Goal: Transaction & Acquisition: Obtain resource

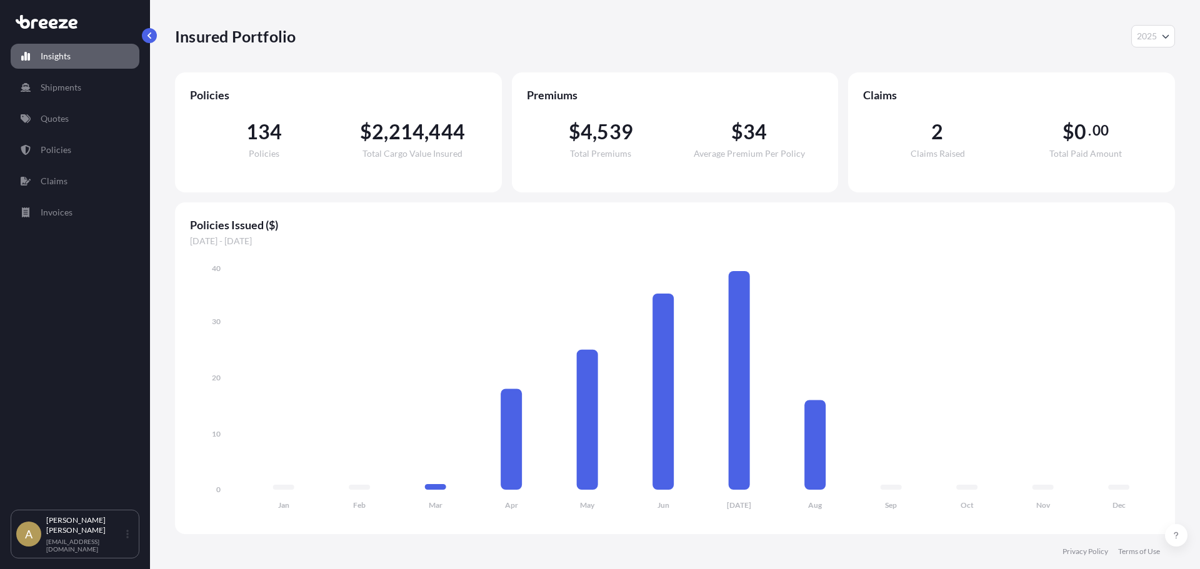
select select "2025"
click at [66, 123] on p "Quotes" at bounding box center [55, 119] width 28 height 13
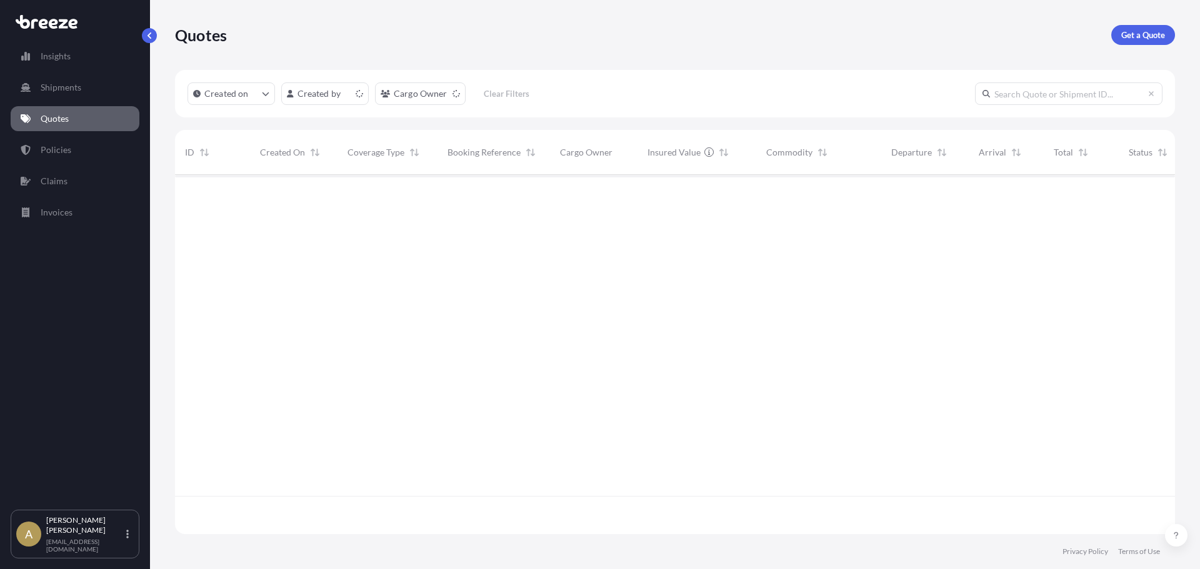
scroll to position [357, 991]
click at [1138, 33] on p "Get a Quote" at bounding box center [1143, 35] width 44 height 13
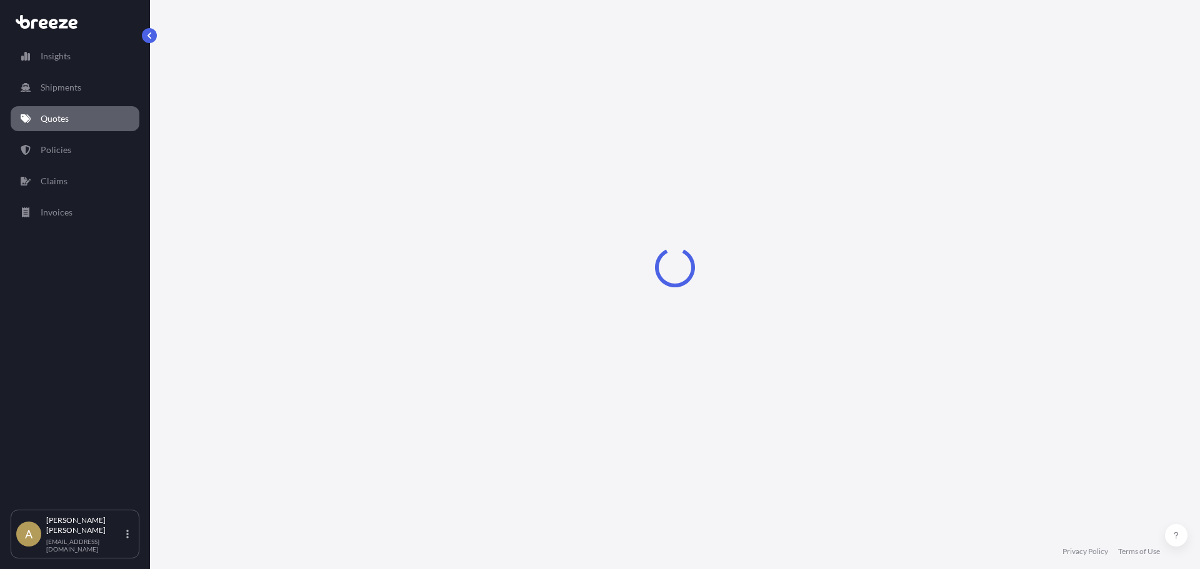
select select "Sea"
select select "1"
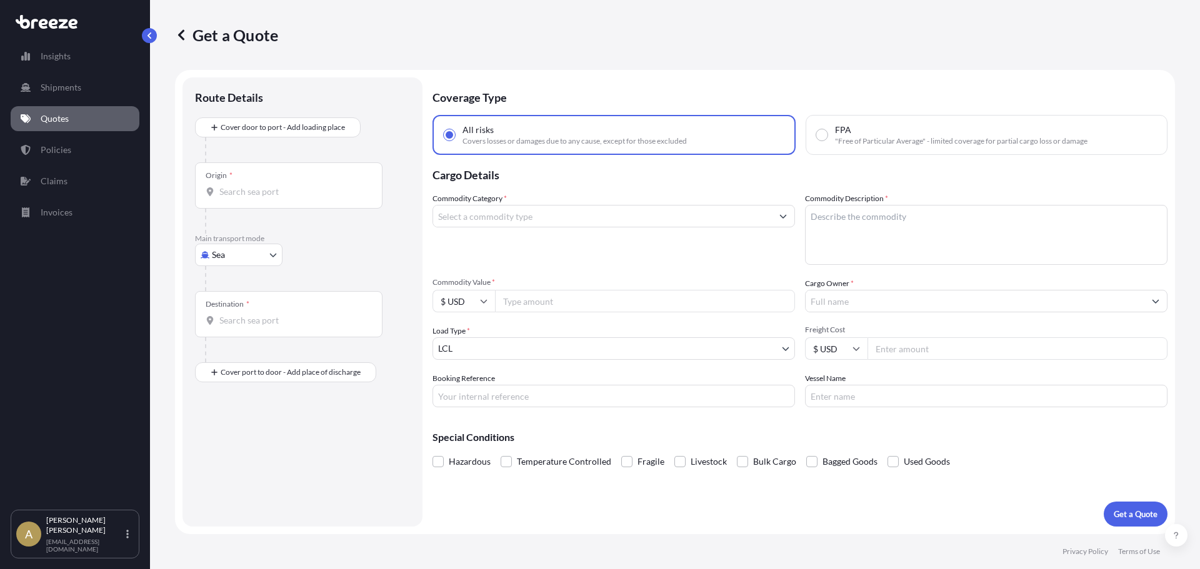
click at [204, 254] on body "Insights Shipments Quotes Policies Claims Invoices A [PERSON_NAME] [PERSON_NAME…" at bounding box center [600, 284] width 1200 height 569
click at [243, 336] on div "Road" at bounding box center [239, 332] width 78 height 23
select select "Road"
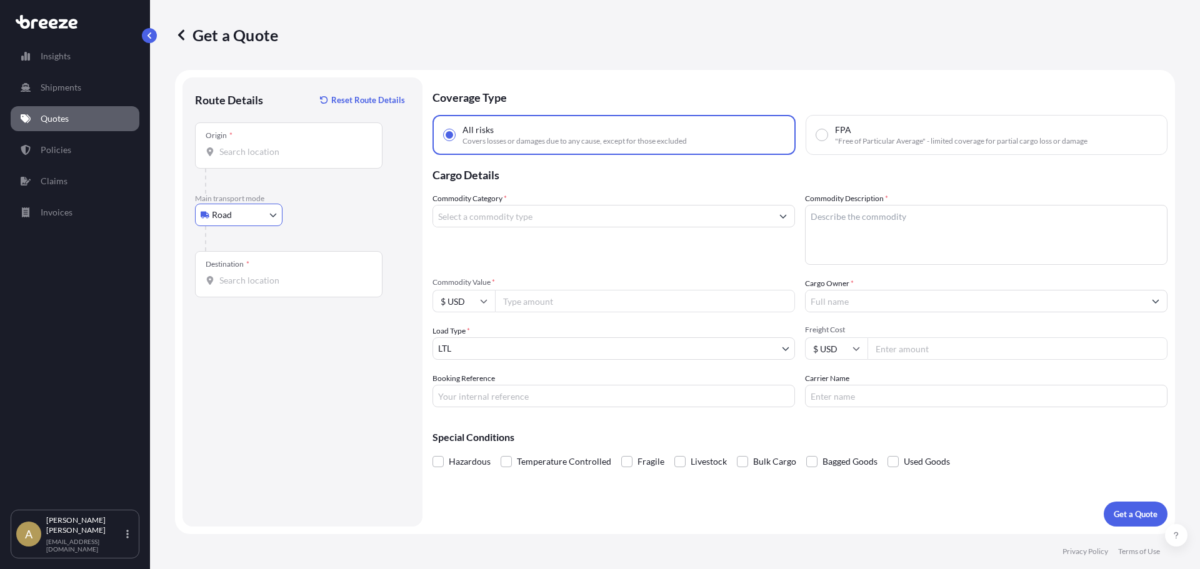
click at [283, 159] on div "Origin *" at bounding box center [289, 146] width 188 height 46
click at [283, 158] on input "Origin *" at bounding box center [293, 152] width 148 height 13
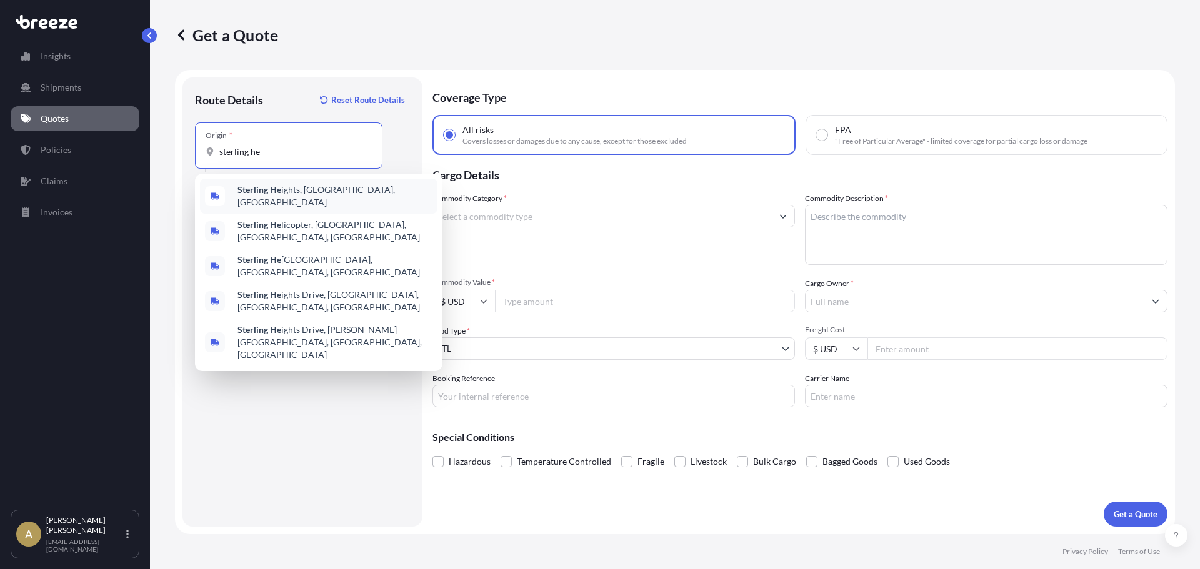
click at [309, 201] on div "Sterling He ights, [GEOGRAPHIC_DATA], [GEOGRAPHIC_DATA]" at bounding box center [319, 196] width 238 height 35
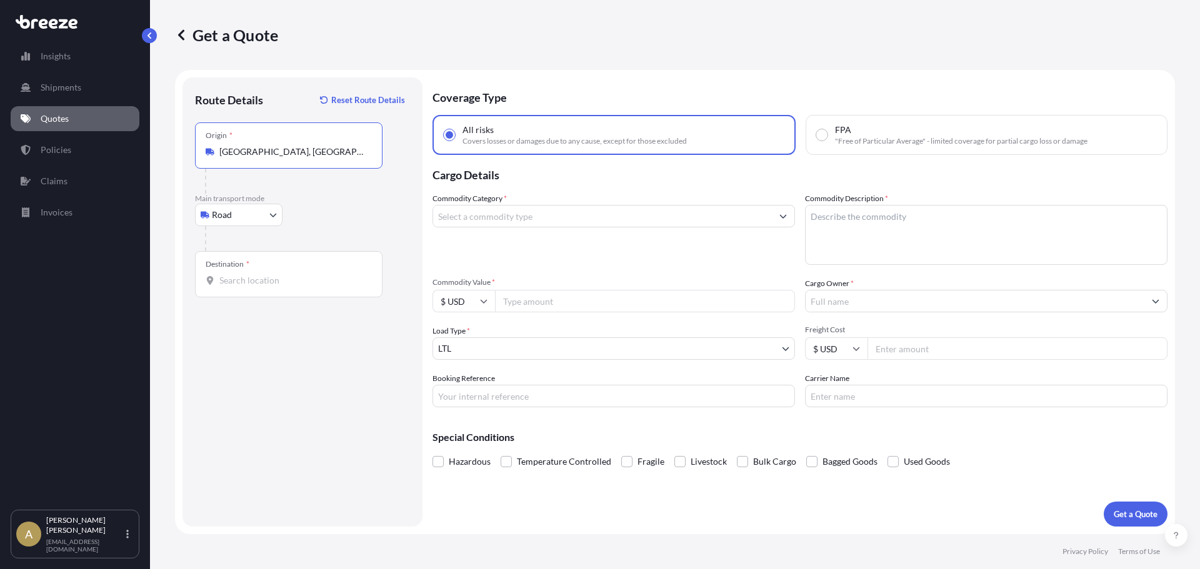
type input "[GEOGRAPHIC_DATA], [GEOGRAPHIC_DATA], [GEOGRAPHIC_DATA]"
click at [273, 284] on input "Destination *" at bounding box center [293, 280] width 148 height 13
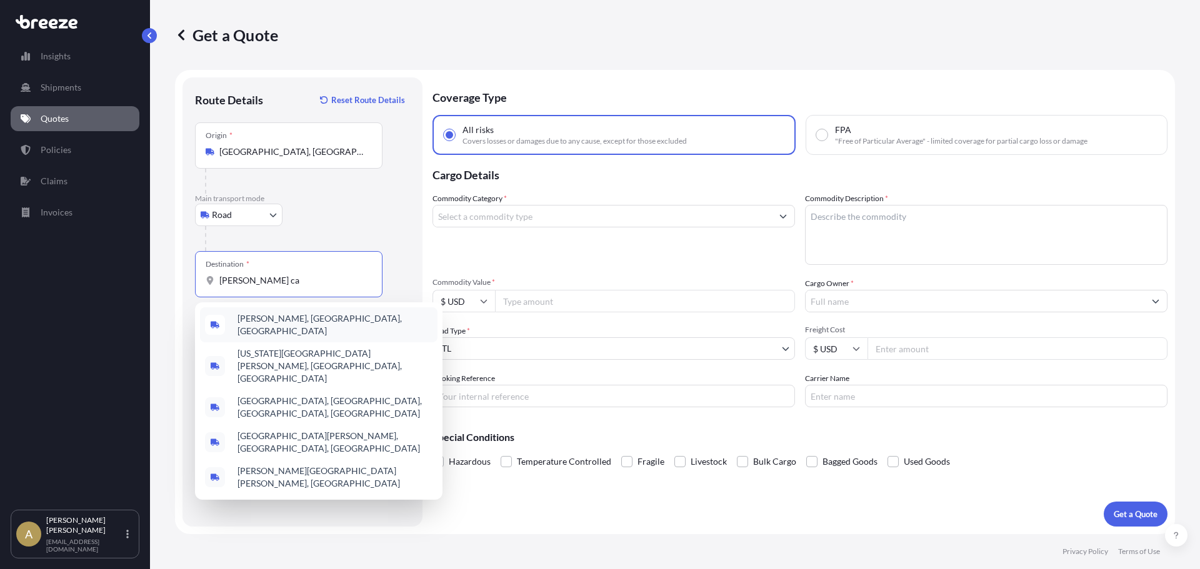
click at [283, 318] on span "[PERSON_NAME], [GEOGRAPHIC_DATA], [GEOGRAPHIC_DATA]" at bounding box center [335, 325] width 195 height 25
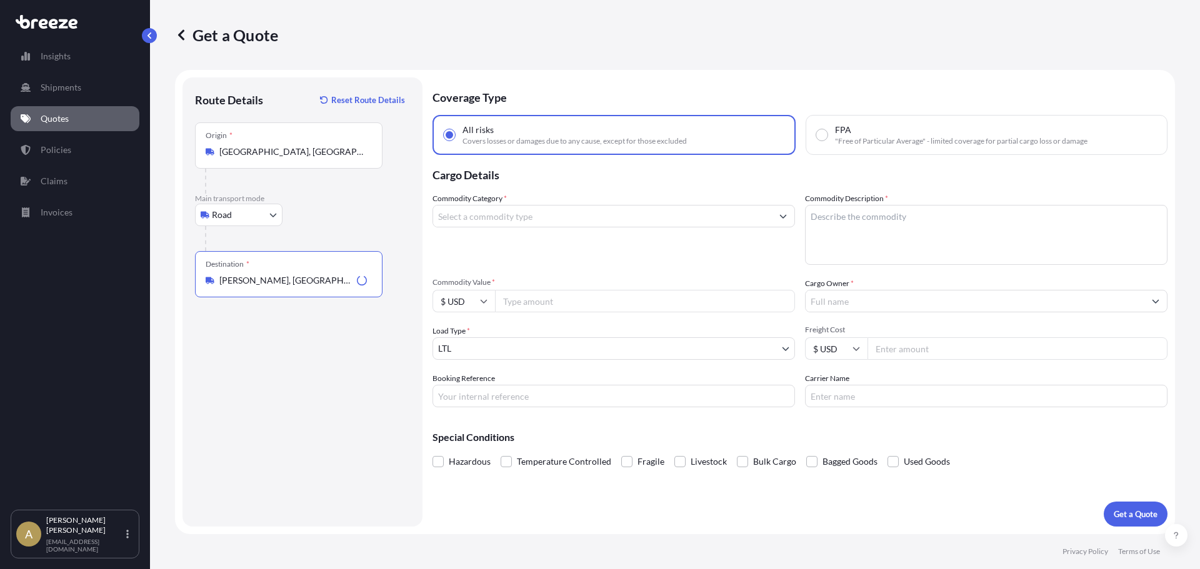
type input "[PERSON_NAME], [GEOGRAPHIC_DATA], [GEOGRAPHIC_DATA]"
click at [473, 209] on input "Commodity Category *" at bounding box center [602, 216] width 339 height 23
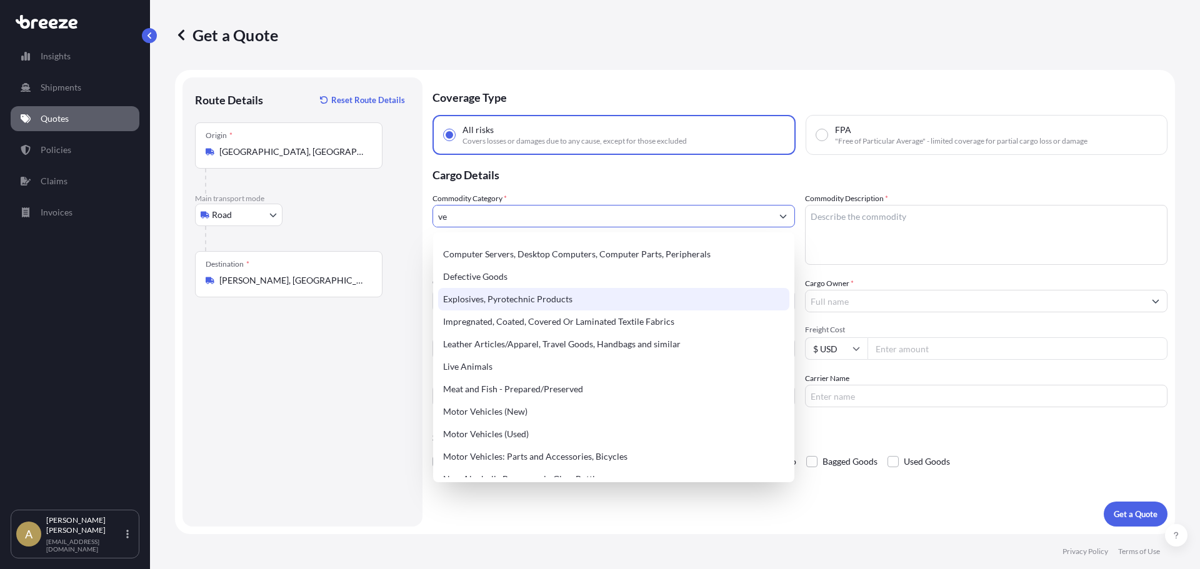
scroll to position [125, 0]
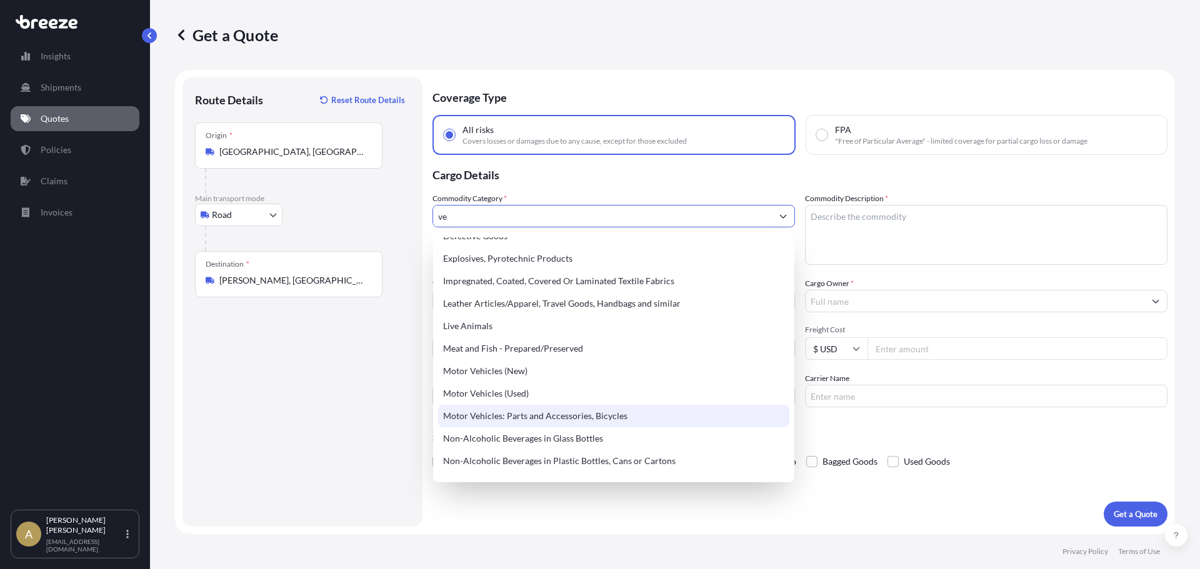
click at [644, 421] on div "Motor Vehicles: Parts and Accessories, Bicycles" at bounding box center [613, 416] width 351 height 23
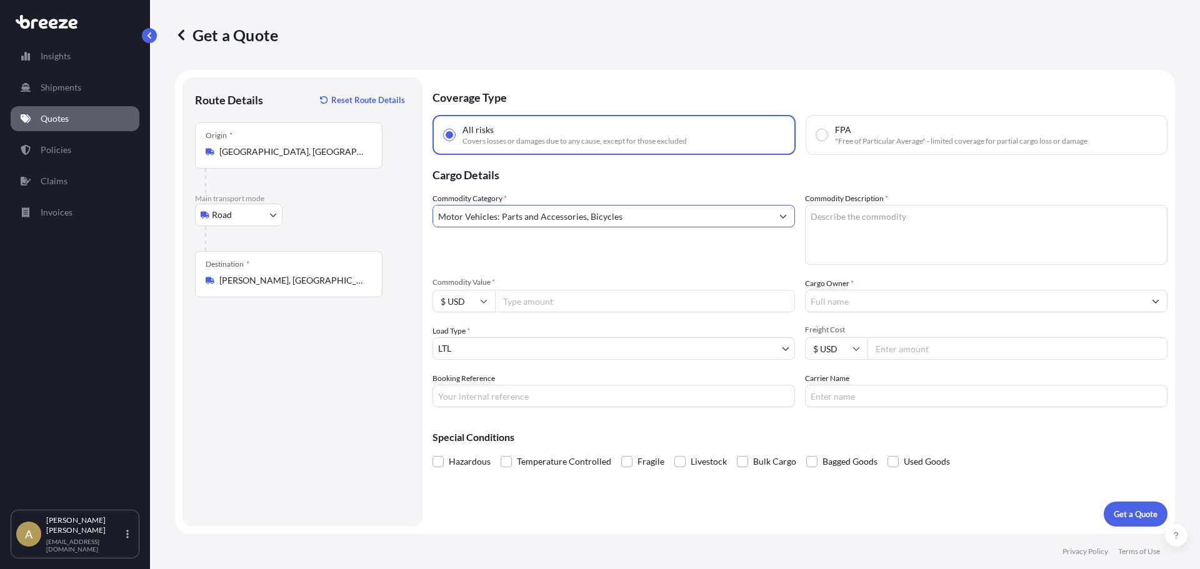
click at [661, 223] on input "Motor Vehicles: Parts and Accessories, Bicycles" at bounding box center [602, 216] width 339 height 23
click at [787, 219] on button "Show suggestions" at bounding box center [783, 216] width 23 height 23
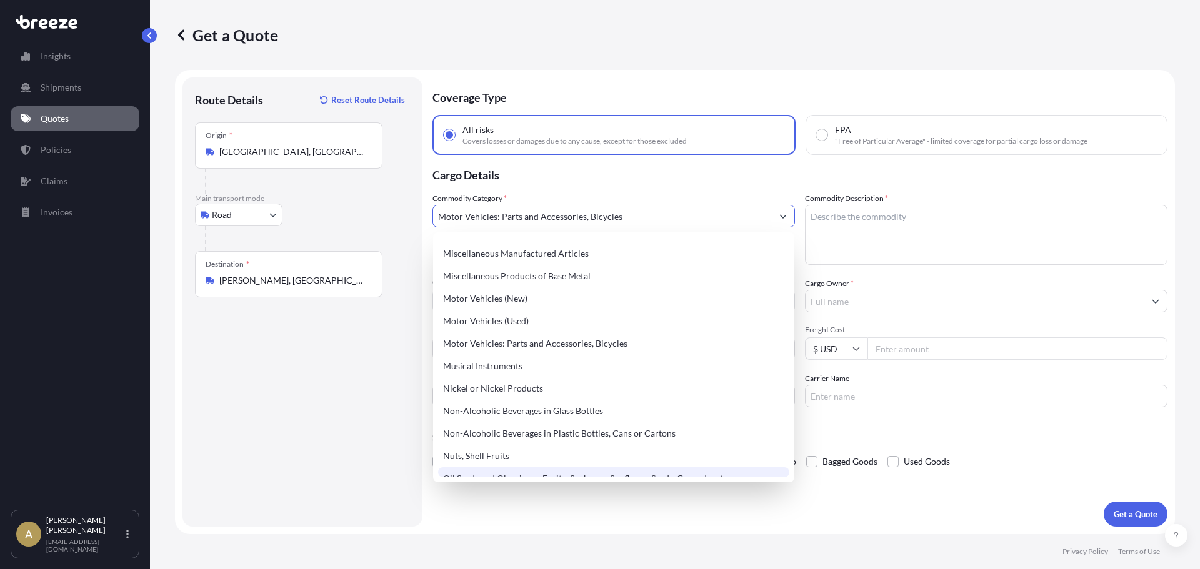
scroll to position [1773, 0]
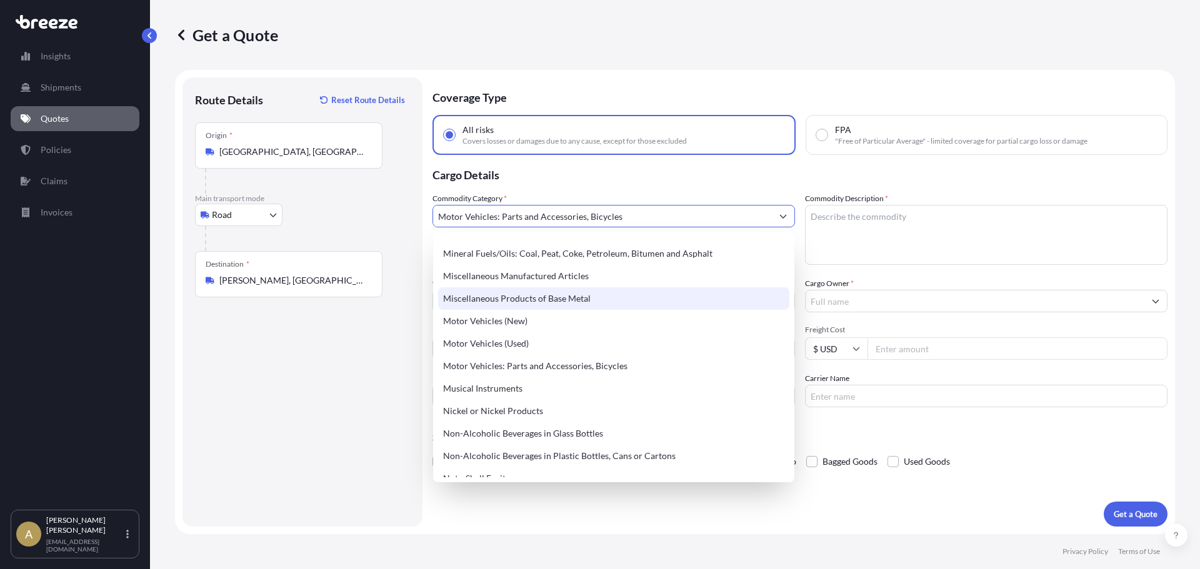
type input "Motor Vehicles: Parts and Accessories, Bicycles"
click at [883, 238] on textarea "Commodity Description *" at bounding box center [986, 235] width 363 height 60
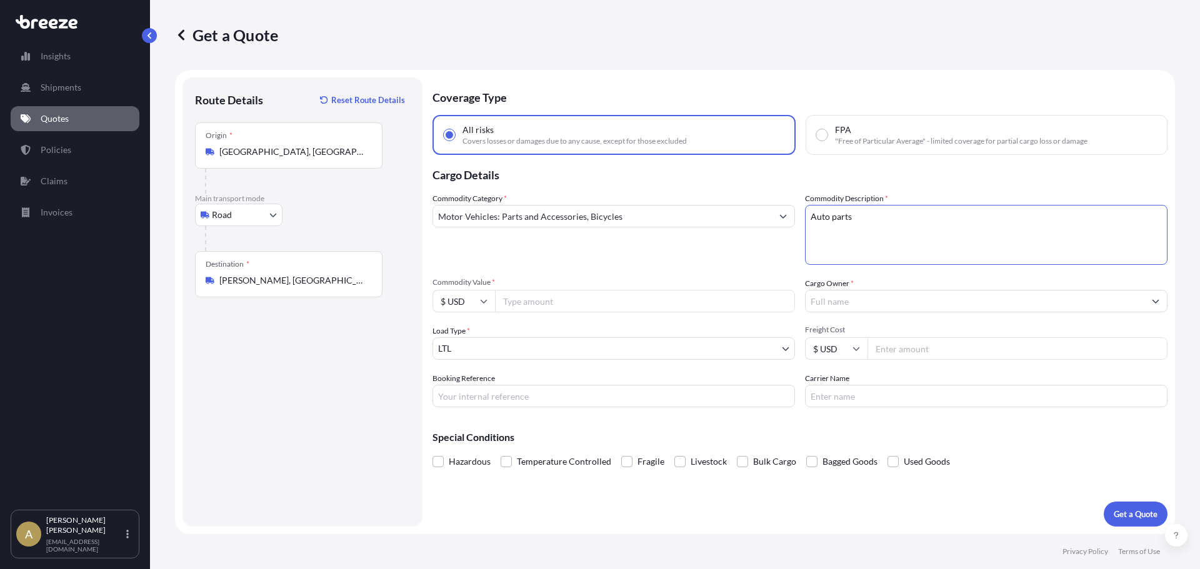
type textarea "Auto parts"
click at [711, 298] on input "Commodity Value *" at bounding box center [645, 301] width 300 height 23
type input "45000"
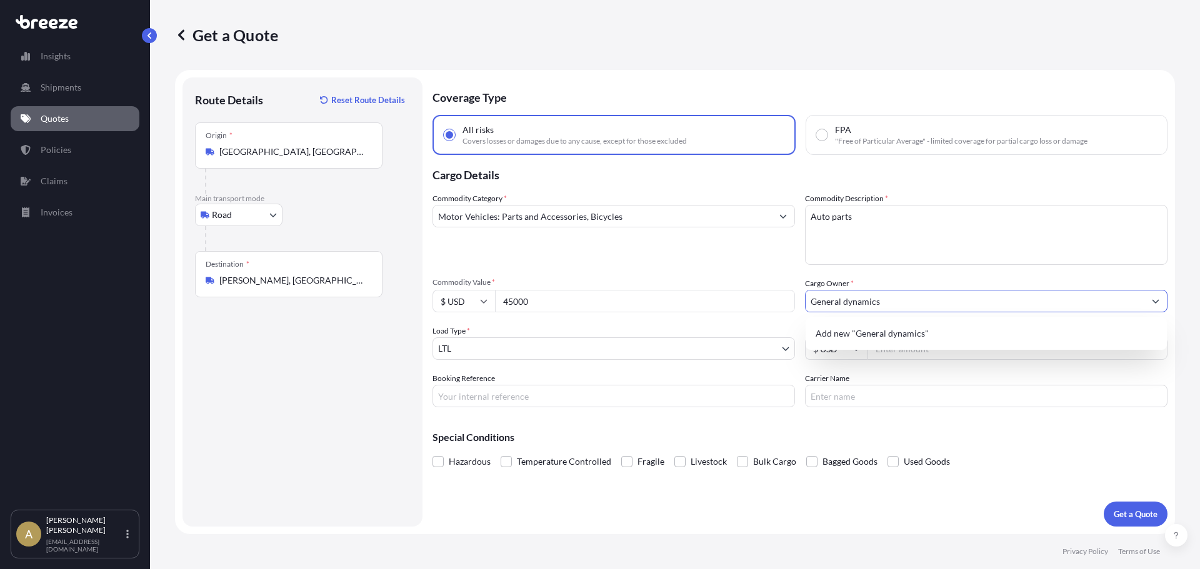
click at [848, 303] on input "General dynamics" at bounding box center [975, 301] width 339 height 23
type input "General Dynamics"
click at [729, 369] on div "Commodity Category * Motor Vehicles: Parts and Accessories, Bicycles Commodity …" at bounding box center [800, 300] width 735 height 215
click at [926, 348] on input "Freight Cost" at bounding box center [1018, 349] width 300 height 23
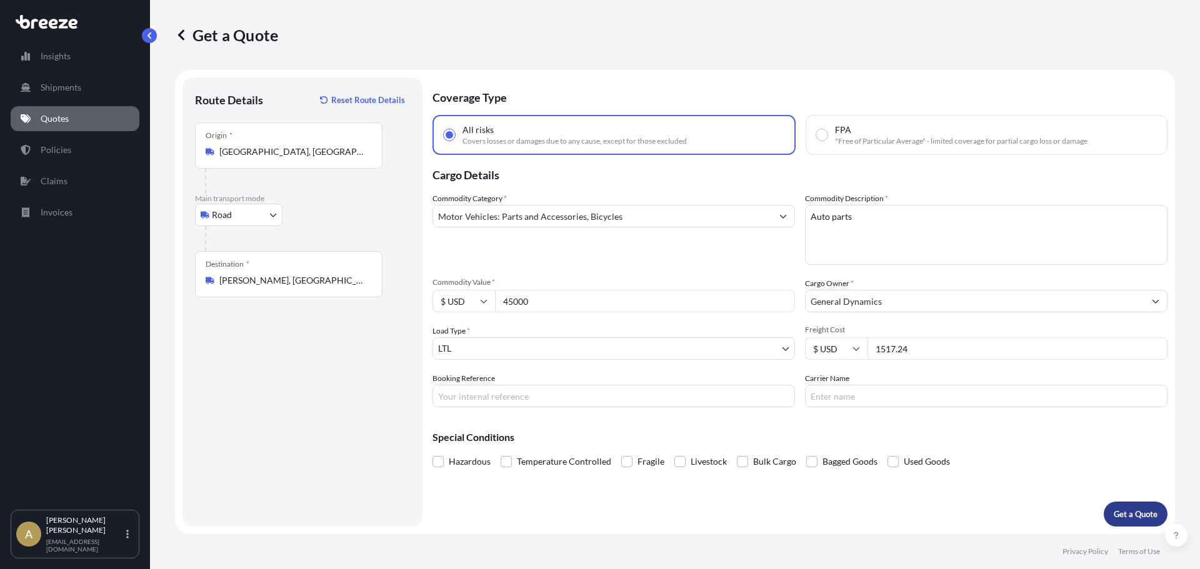
type input "1517.24"
click at [1138, 511] on p "Get a Quote" at bounding box center [1136, 514] width 44 height 13
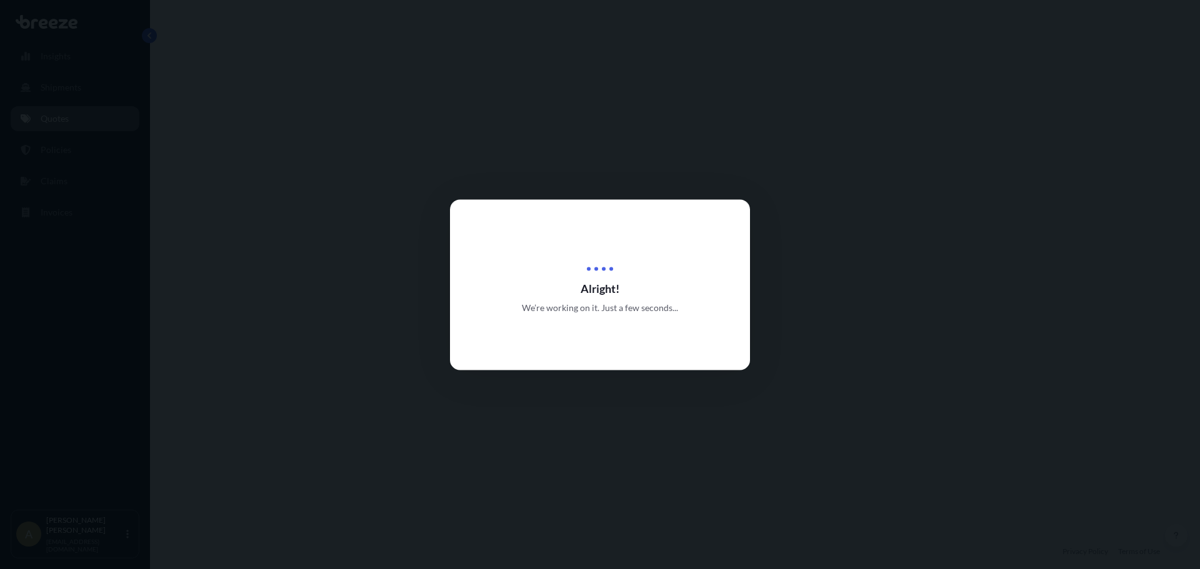
select select "Road"
select select "1"
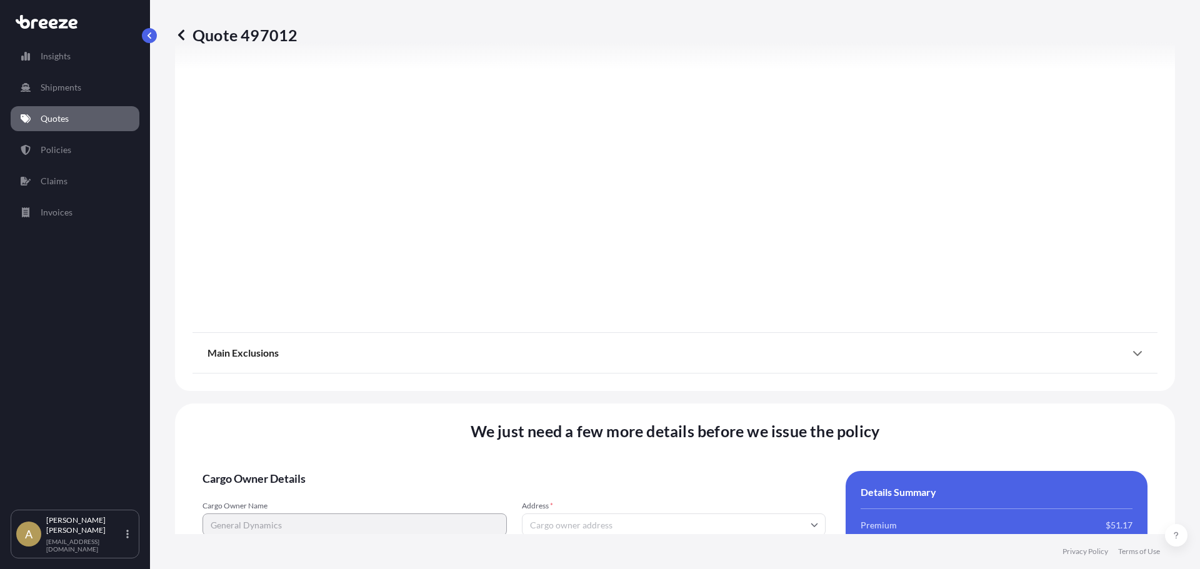
scroll to position [1613, 0]
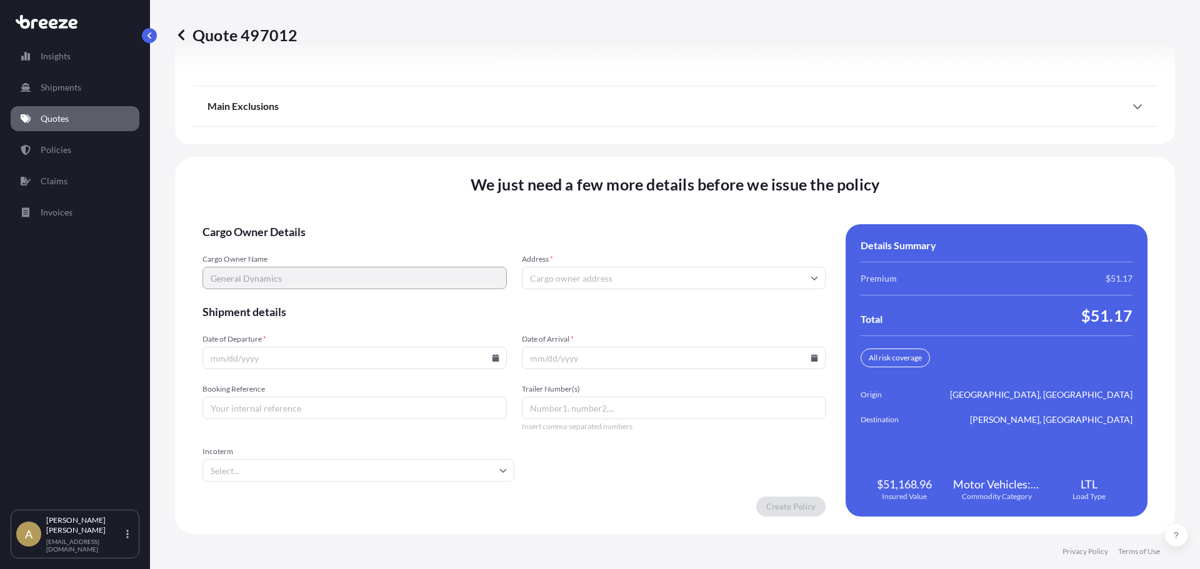
click at [579, 278] on input "Address *" at bounding box center [674, 278] width 304 height 23
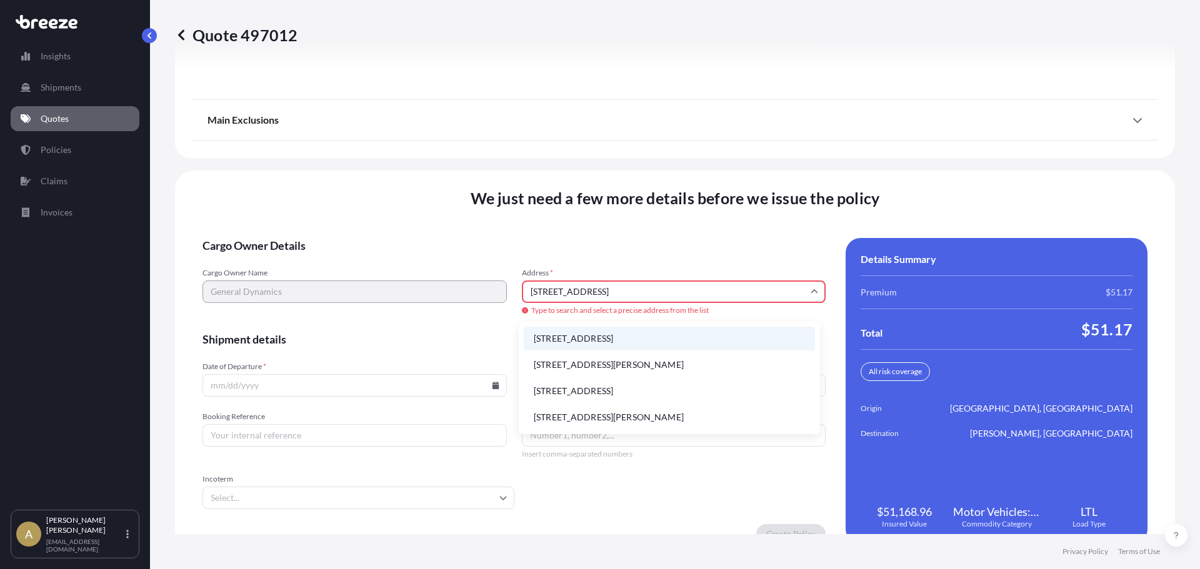
click at [674, 330] on li "[STREET_ADDRESS]" at bounding box center [669, 339] width 291 height 24
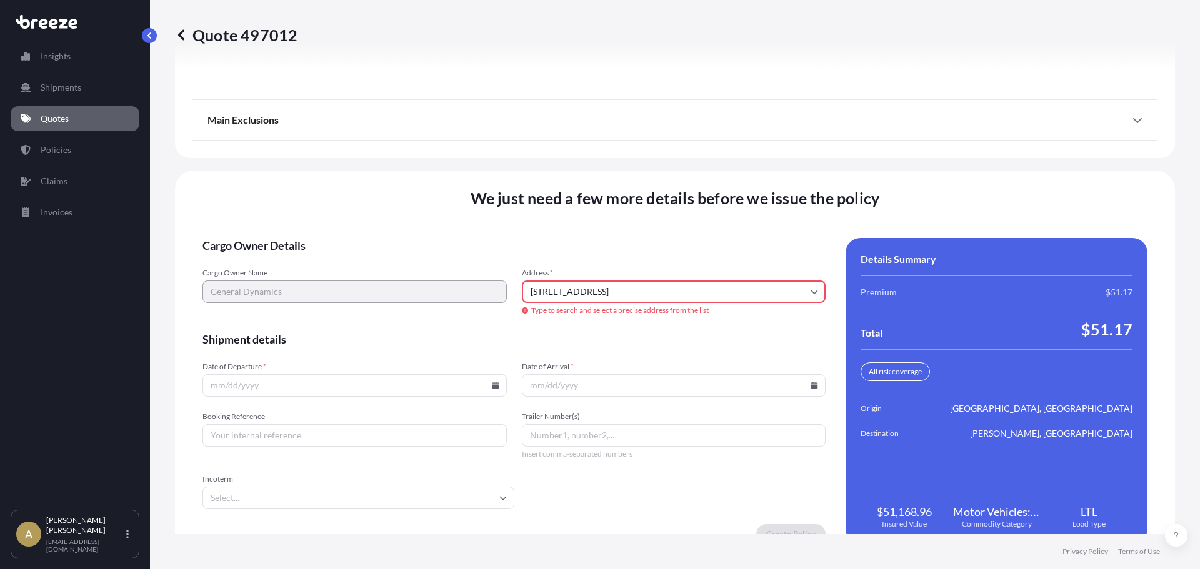
type input "[STREET_ADDRESS]"
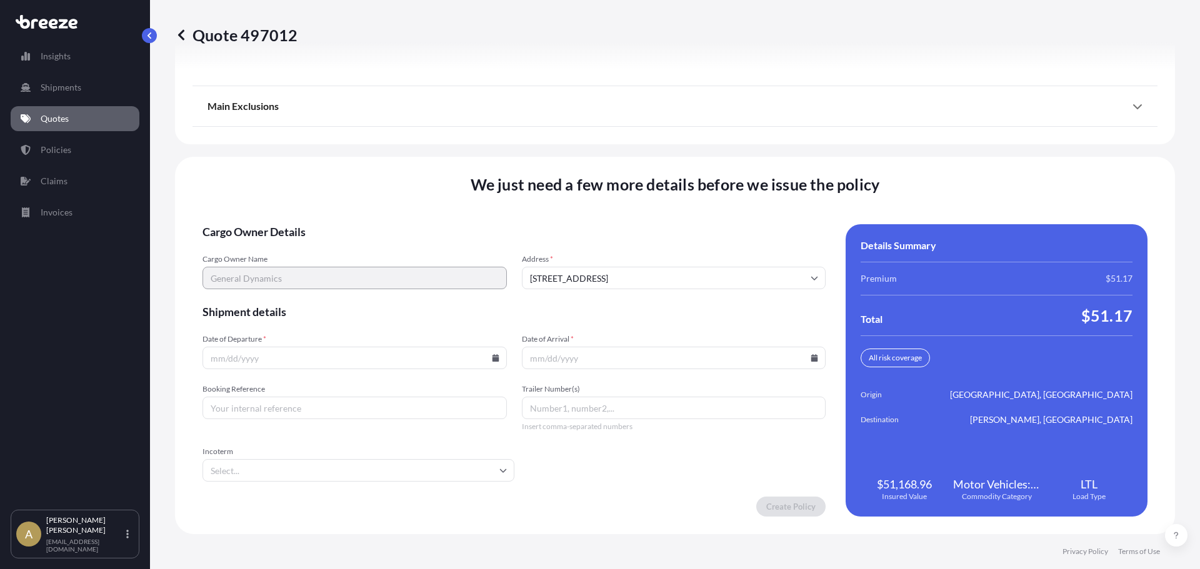
click at [492, 359] on icon at bounding box center [495, 358] width 7 height 8
click at [263, 274] on button "18" at bounding box center [266, 271] width 20 height 20
type input "[DATE]"
click at [811, 358] on icon at bounding box center [814, 358] width 7 height 8
click at [691, 298] on button "29" at bounding box center [699, 294] width 20 height 20
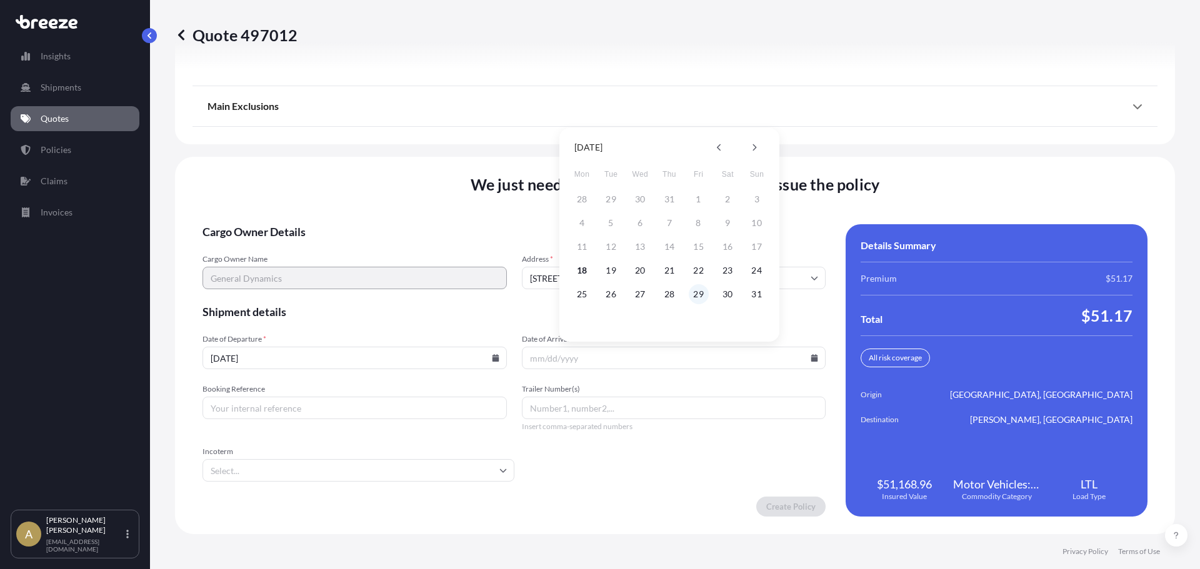
type input "[DATE]"
